Goal: Transaction & Acquisition: Purchase product/service

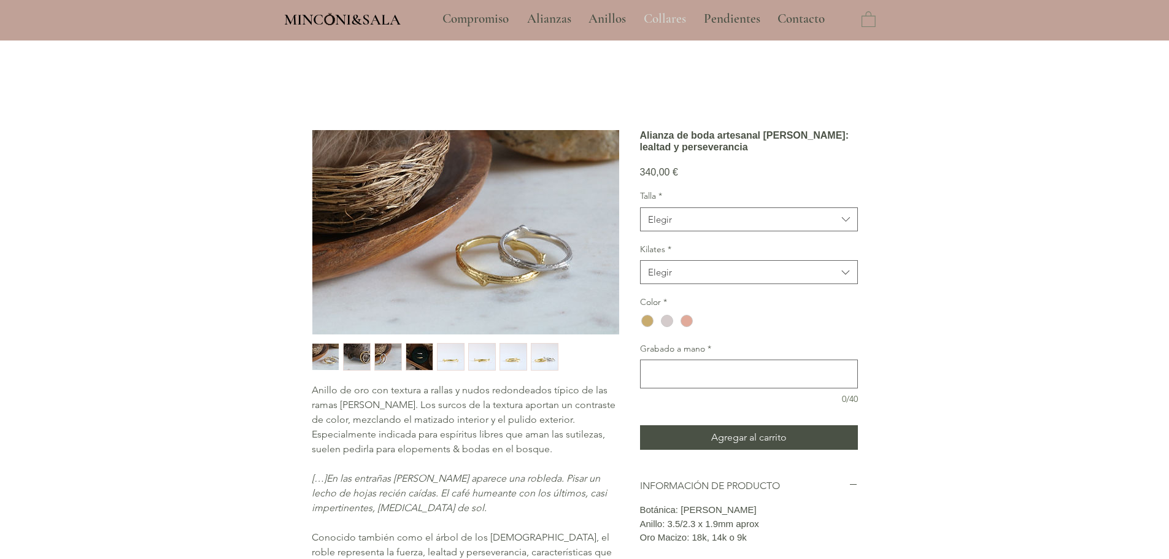
drag, startPoint x: 0, startPoint y: 0, endPoint x: 674, endPoint y: 16, distance: 673.8
click at [674, 16] on p "Collares" at bounding box center [664, 19] width 55 height 31
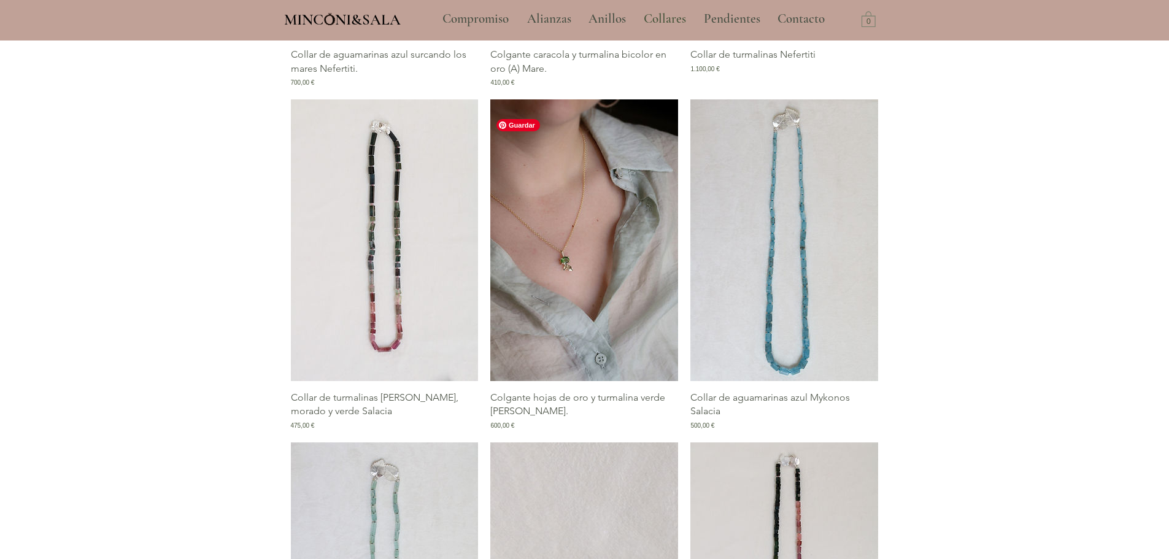
scroll to position [736, 0]
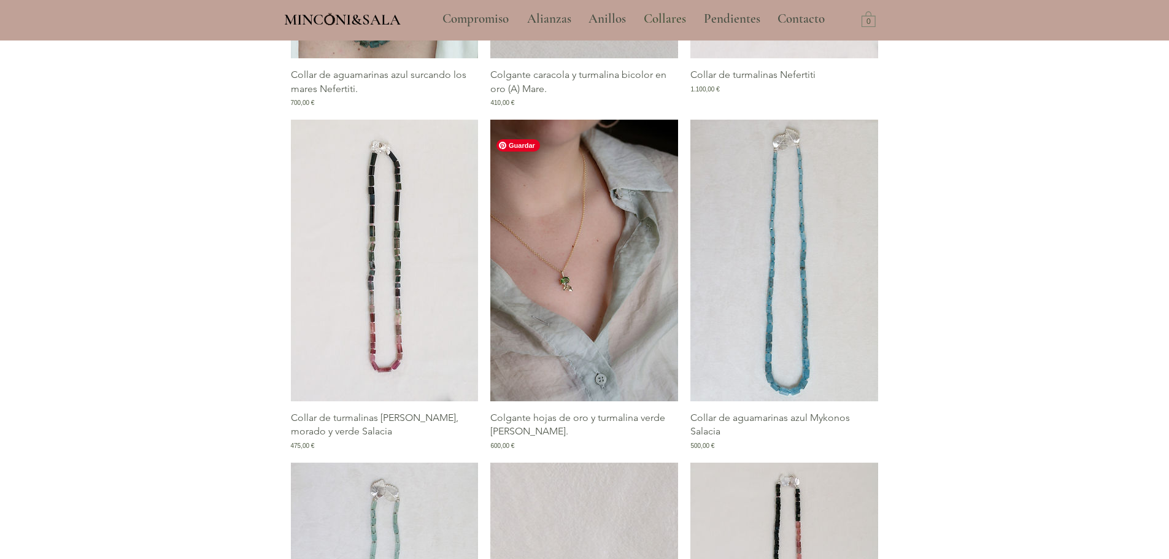
click at [545, 248] on img "Galería de Colgante hojas de oro y turmalina verde selva Jane." at bounding box center [584, 261] width 188 height 282
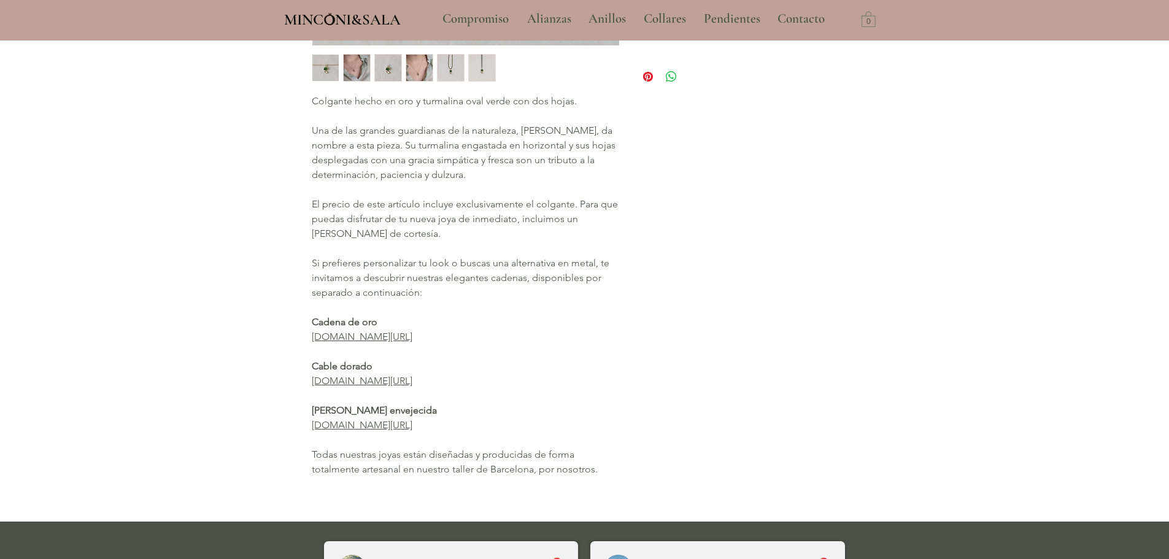
scroll to position [553, 0]
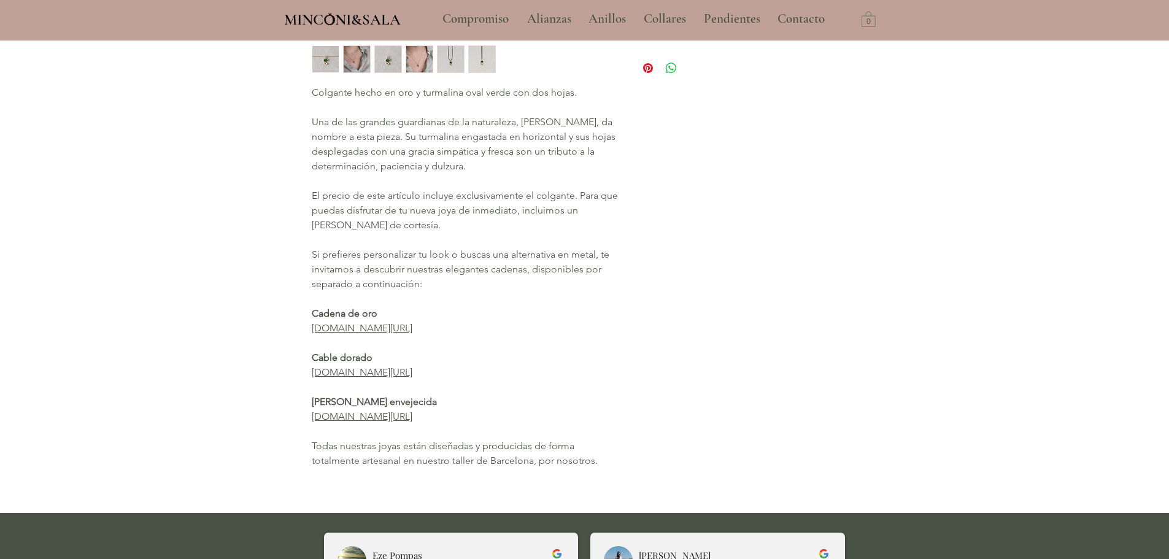
click at [412, 328] on link "www.minconisala.com/product-page/cadena-media-de-oro" at bounding box center [362, 328] width 101 height 12
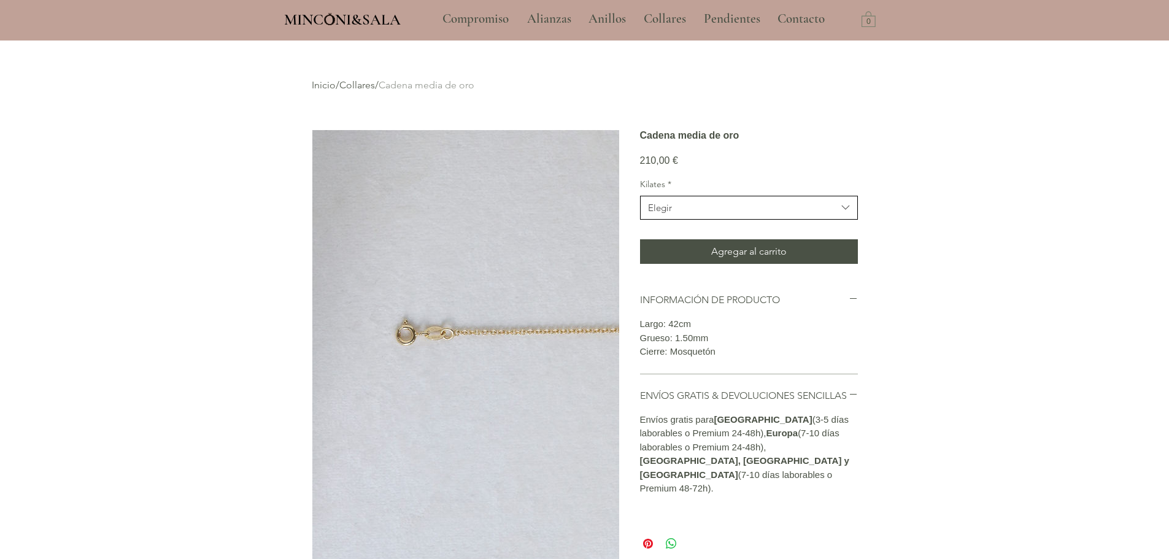
click at [827, 214] on span "Elegir" at bounding box center [742, 207] width 189 height 13
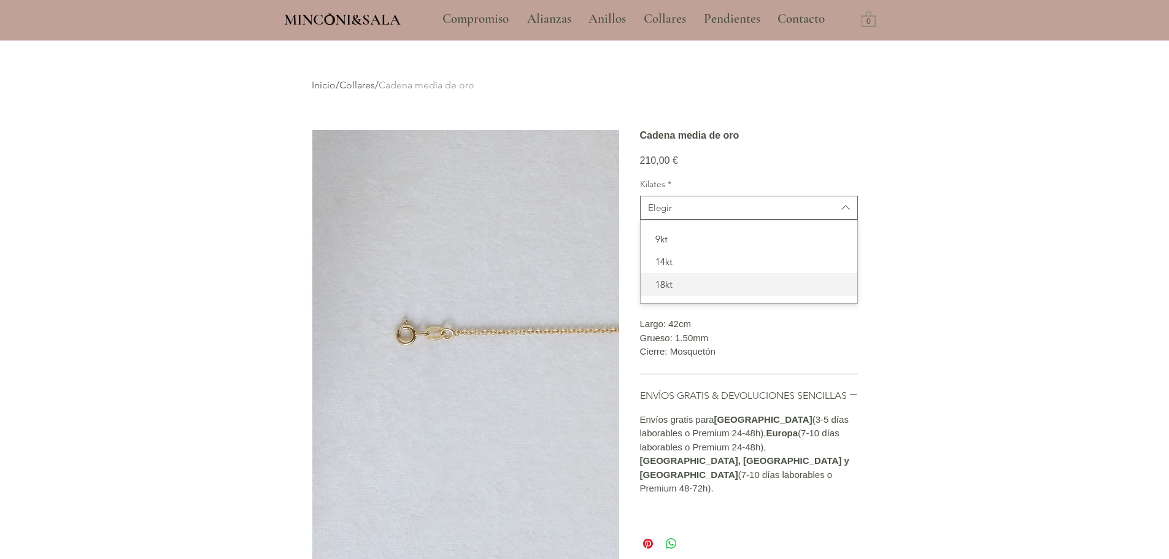
click at [675, 291] on span "18kt" at bounding box center [749, 284] width 202 height 13
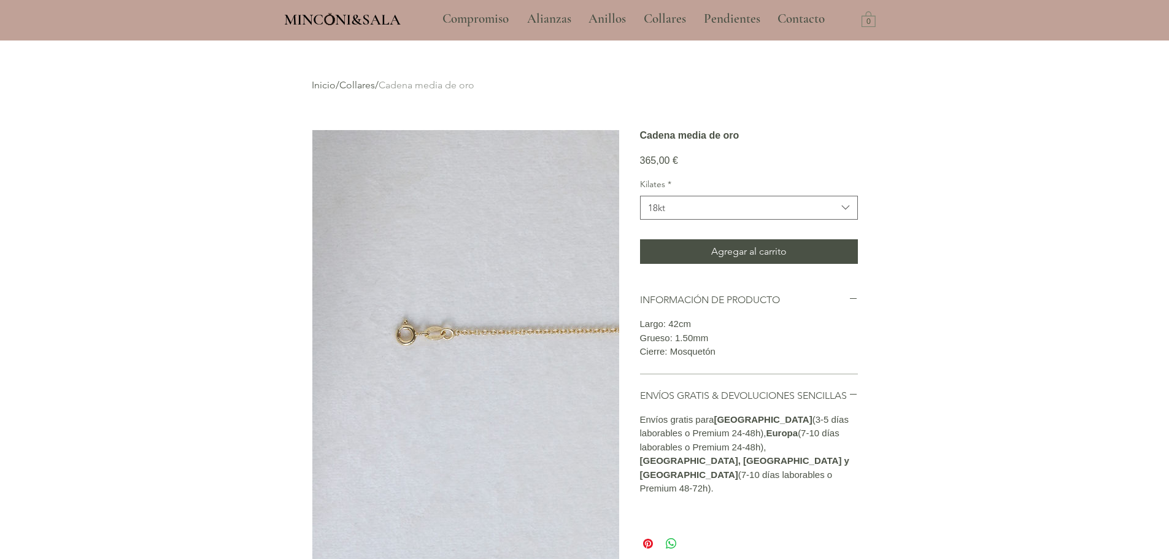
click at [1029, 180] on div "main content" at bounding box center [584, 390] width 1169 height 701
